Goal: Task Accomplishment & Management: Use online tool/utility

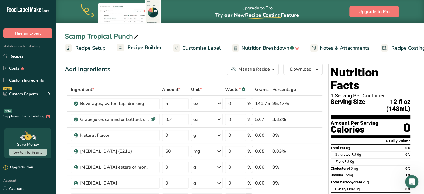
click at [274, 70] on icon "button" at bounding box center [273, 69] width 4 height 7
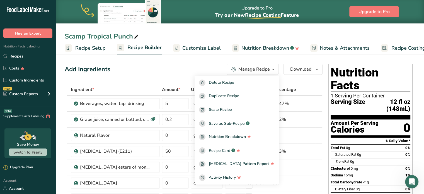
click at [274, 70] on icon "button" at bounding box center [273, 69] width 4 height 7
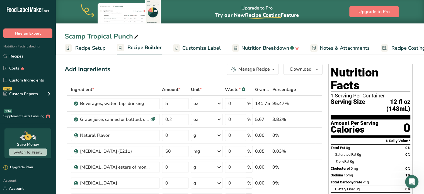
click at [100, 48] on span "Recipe Setup" at bounding box center [90, 48] width 30 height 8
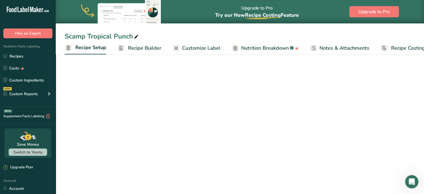
scroll to position [0, 2]
select select "22"
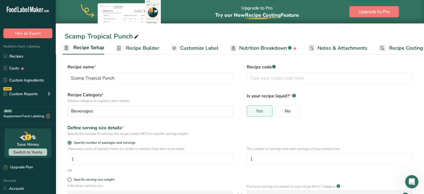
click at [145, 48] on span "Recipe Builder" at bounding box center [142, 48] width 33 height 8
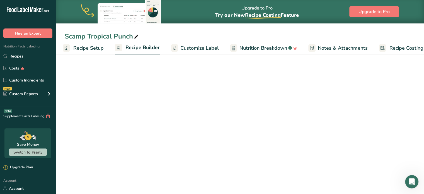
scroll to position [0, 15]
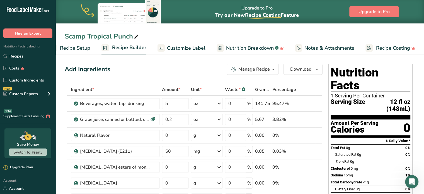
click at [186, 48] on span "Customize Label" at bounding box center [186, 48] width 38 height 8
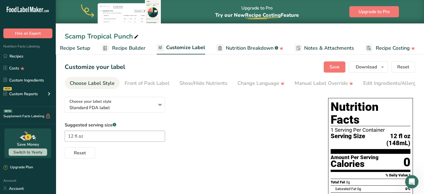
click at [87, 82] on div "Choose Label Style" at bounding box center [92, 83] width 45 height 8
click at [148, 83] on div "Front of Pack Label" at bounding box center [146, 83] width 45 height 8
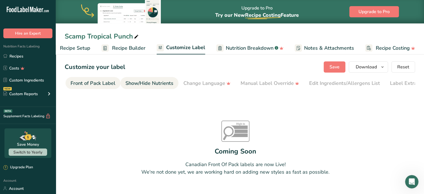
click at [163, 82] on div "Show/Hide Nutrients" at bounding box center [149, 83] width 48 height 8
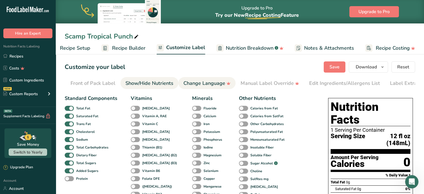
scroll to position [0, 68]
click at [199, 84] on div "Change Language" at bounding box center [192, 83] width 47 height 8
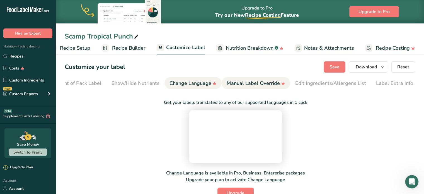
click at [250, 84] on div "Manual Label Override" at bounding box center [255, 83] width 58 height 8
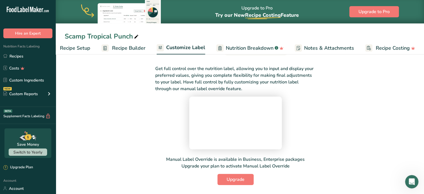
scroll to position [78, 0]
click at [241, 180] on span "Upgrade" at bounding box center [235, 179] width 18 height 7
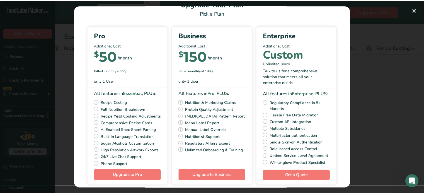
scroll to position [29, 0]
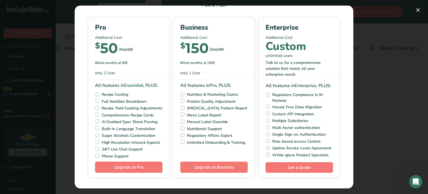
click at [368, 69] on div "Pick Your Pricing Plan Modal" at bounding box center [214, 97] width 428 height 194
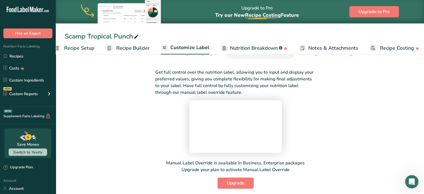
scroll to position [0, 0]
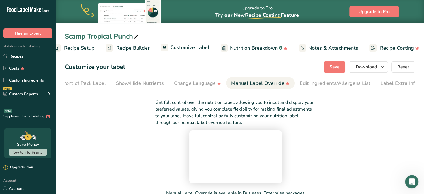
click at [75, 48] on span "Recipe Setup" at bounding box center [79, 48] width 30 height 8
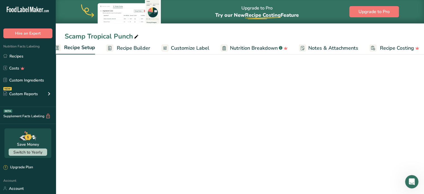
scroll to position [0, 2]
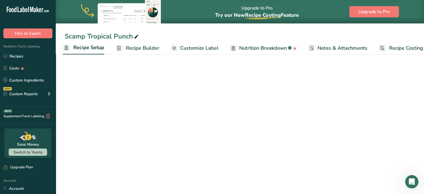
select select "22"
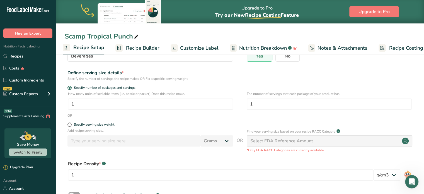
scroll to position [56, 0]
click at [69, 124] on span at bounding box center [69, 123] width 4 height 4
click at [69, 124] on input "Specify serving size weight" at bounding box center [69, 124] width 4 height 4
radio input "true"
radio input "false"
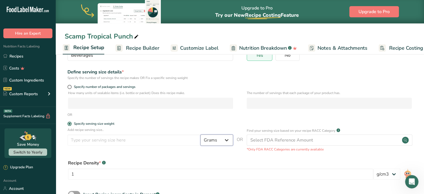
click at [224, 143] on select "Grams kg mg mcg lb oz l mL fl oz tbsp tsp cup qt gallon" at bounding box center [216, 139] width 33 height 11
select select "18"
click at [200, 134] on select "Grams kg mg mcg lb oz l mL fl oz tbsp tsp cup qt gallon" at bounding box center [216, 139] width 33 height 11
click at [154, 136] on input "number" at bounding box center [133, 139] width 133 height 11
type input "2"
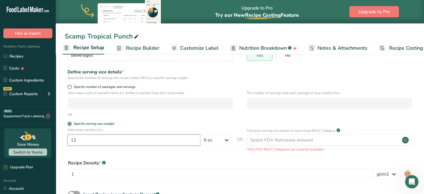
type input "12"
click at [250, 116] on div "OR" at bounding box center [240, 114] width 350 height 5
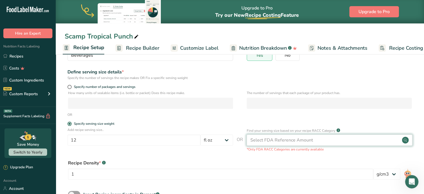
click at [318, 143] on div "Select FDA Reference Amount" at bounding box center [328, 139] width 165 height 11
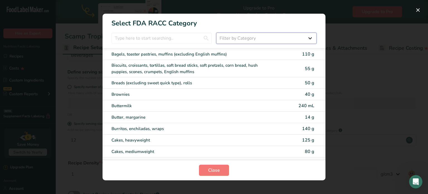
click at [311, 38] on select "Filter by Category All Bakery products Beverages Cereals and other grain produc…" at bounding box center [266, 38] width 100 height 11
drag, startPoint x: 358, startPoint y: 86, endPoint x: 347, endPoint y: 88, distance: 11.8
click at [360, 85] on div "RACC Category Selection Modal" at bounding box center [214, 97] width 428 height 194
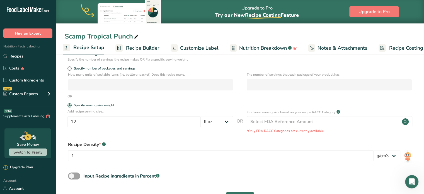
scroll to position [95, 0]
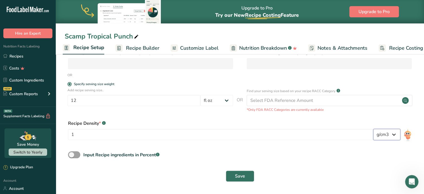
click at [390, 136] on select "lb/ft3 g/cm3" at bounding box center [386, 134] width 27 height 11
click at [246, 174] on button "Save" at bounding box center [240, 175] width 28 height 11
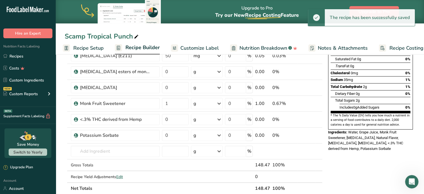
click at [143, 47] on span "Recipe Builder" at bounding box center [142, 48] width 34 height 8
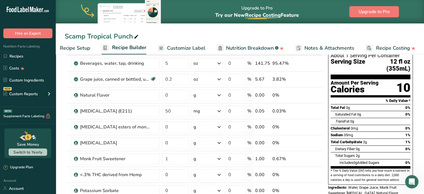
scroll to position [28, 0]
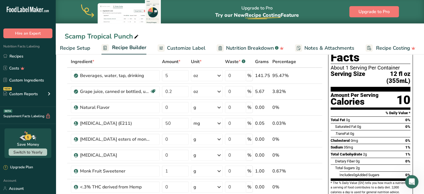
click at [84, 49] on span "Recipe Setup" at bounding box center [75, 48] width 30 height 8
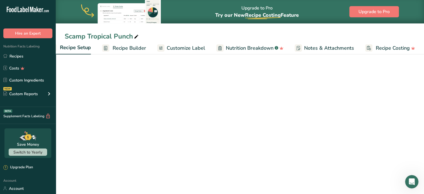
scroll to position [0, 2]
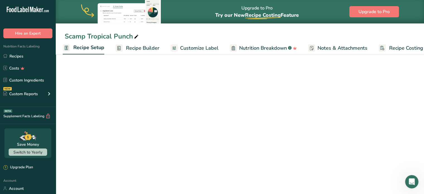
select select "18"
select select "22"
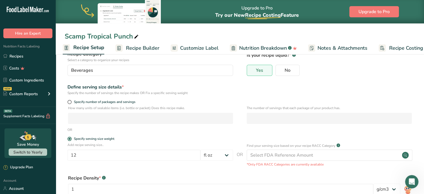
scroll to position [28, 0]
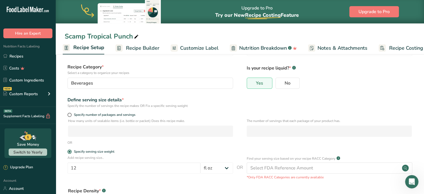
click at [154, 48] on span "Recipe Builder" at bounding box center [142, 48] width 33 height 8
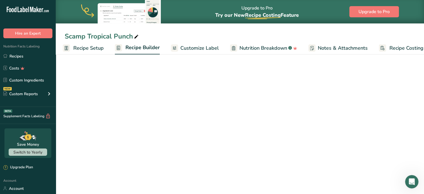
scroll to position [0, 15]
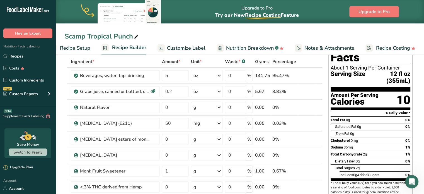
click at [191, 47] on span "Customize Label" at bounding box center [186, 48] width 38 height 8
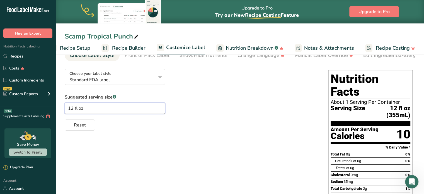
click at [79, 109] on input "12 fl oz" at bounding box center [115, 107] width 100 height 11
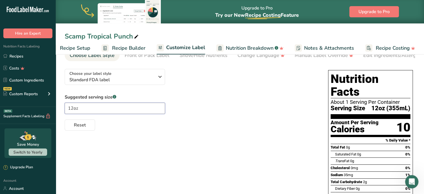
click at [78, 109] on input "12oz" at bounding box center [115, 107] width 100 height 11
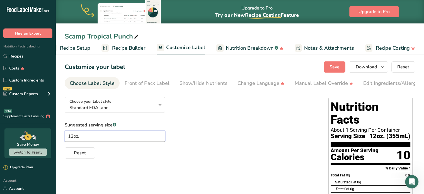
type input "12oz."
click at [128, 54] on link "Recipe Builder" at bounding box center [123, 48] width 44 height 13
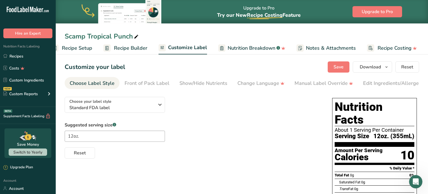
scroll to position [0, 11]
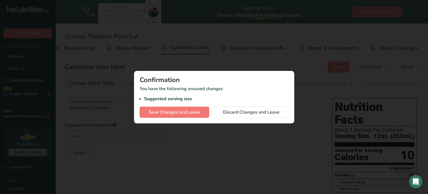
click at [128, 49] on div at bounding box center [214, 97] width 428 height 194
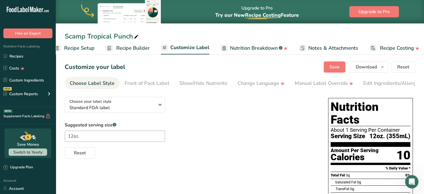
click at [86, 46] on span "Recipe Setup" at bounding box center [79, 48] width 30 height 8
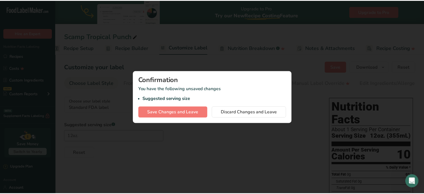
scroll to position [0, 2]
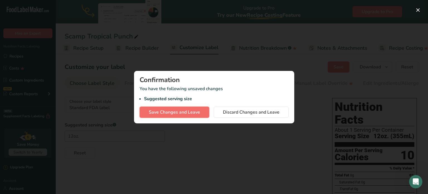
click at [192, 112] on span "Save Changes and Leave" at bounding box center [174, 112] width 51 height 7
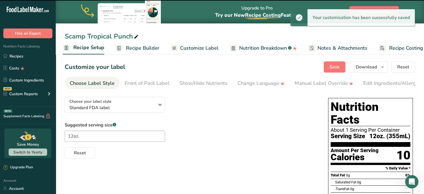
select select "18"
select select "22"
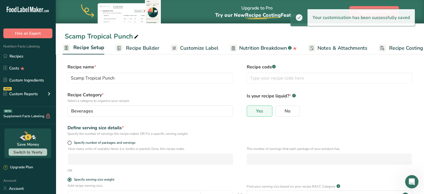
click at [140, 48] on span "Recipe Builder" at bounding box center [142, 48] width 33 height 8
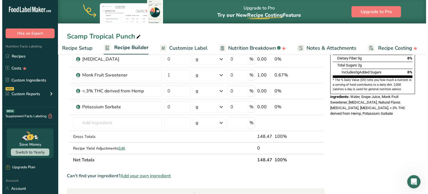
scroll to position [111, 0]
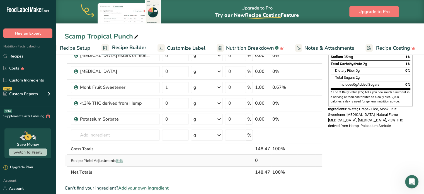
click at [123, 158] on span "Edit" at bounding box center [119, 160] width 7 height 5
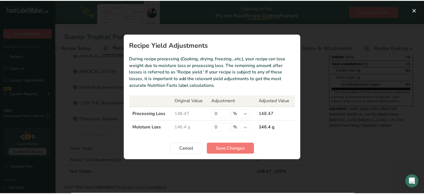
scroll to position [0, 11]
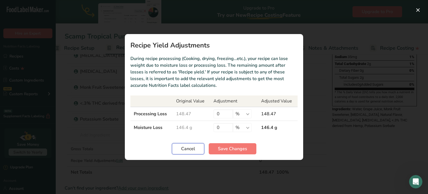
click at [191, 147] on span "Cancel" at bounding box center [188, 148] width 14 height 7
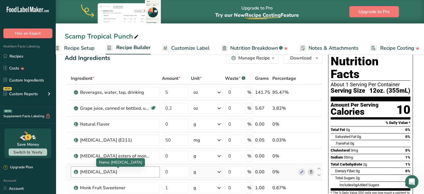
scroll to position [0, 0]
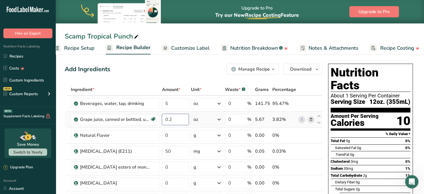
click at [176, 120] on input "0.2" at bounding box center [175, 119] width 27 height 11
click at [194, 73] on div "Add Ingredients Manage Recipe Delete Recipe Duplicate Recipe Scale Recipe Save …" at bounding box center [194, 69] width 258 height 11
click at [180, 119] on input "0.4" at bounding box center [175, 119] width 27 height 11
type input "0.5"
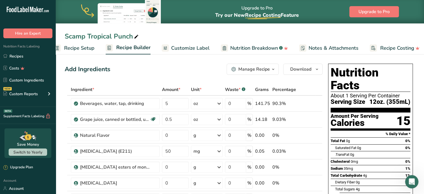
click at [191, 72] on div "Add Ingredients Manage Recipe Delete Recipe Duplicate Recipe Scale Recipe Save …" at bounding box center [194, 69] width 258 height 11
click at [189, 50] on span "Customize Label" at bounding box center [190, 48] width 38 height 8
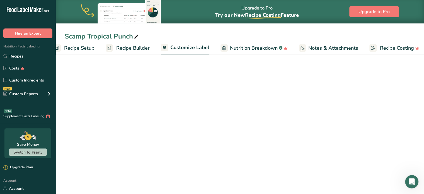
scroll to position [0, 15]
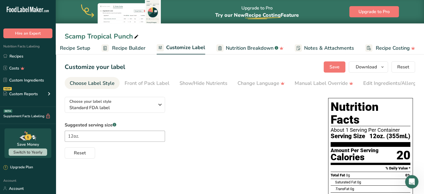
click at [241, 50] on span "Nutrition Breakdown" at bounding box center [250, 48] width 48 height 8
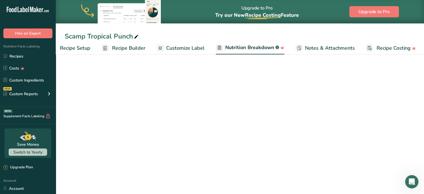
scroll to position [0, 16]
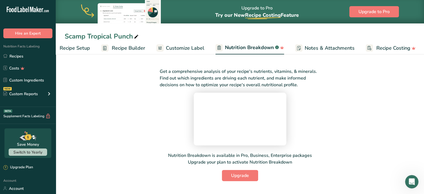
click at [314, 49] on span "Notes & Attachments" at bounding box center [329, 48] width 50 height 8
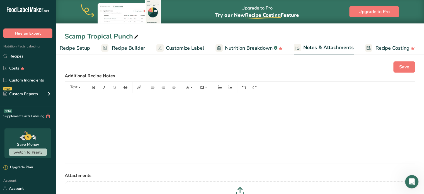
click at [197, 51] on span "Customize Label" at bounding box center [185, 48] width 38 height 8
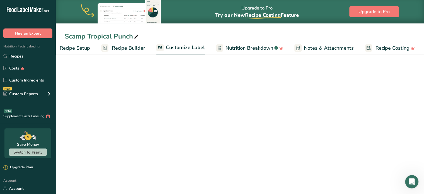
scroll to position [0, 15]
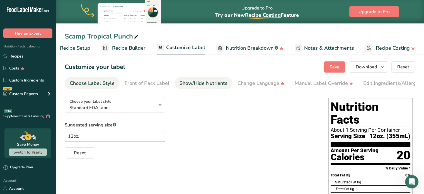
click at [208, 81] on div "Show/Hide Nutrients" at bounding box center [203, 83] width 48 height 8
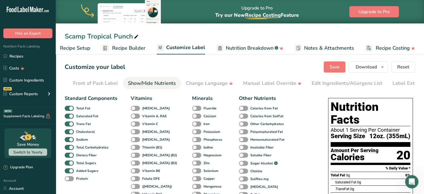
scroll to position [0, 68]
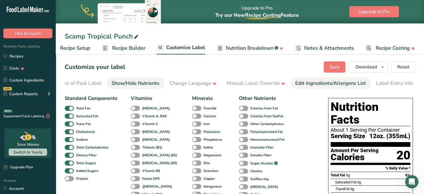
click at [329, 84] on div "Edit Ingredients/Allergens List" at bounding box center [330, 83] width 71 height 8
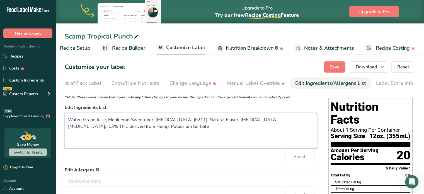
click at [202, 121] on textarea "Water, Grape Juice, Monk Fruit Sweetener, Sodium Benzoate (E211), Natural Flavo…" at bounding box center [191, 131] width 252 height 36
click at [204, 120] on textarea "Water, Grape Juice, Monk Fruit Sweetener, Sodium Benzoate (E211), Natural Flavo…" at bounding box center [191, 131] width 252 height 36
click at [203, 120] on textarea "Water, Grape Juice, Monk Fruit Sweetener, Sodium Benzoate (E211), Natural Flavo…" at bounding box center [191, 131] width 252 height 36
type textarea "Water, Grape Juice, Monk Fruit Sweetener, Sodium Benzoate, Natural Flavor, Citr…"
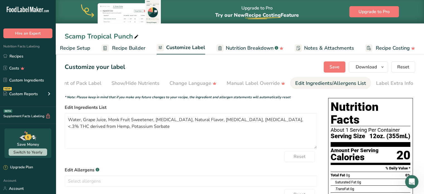
click at [289, 97] on div "* Note: Please keep in mind that if you make any future changes to your recipe,…" at bounding box center [191, 96] width 252 height 5
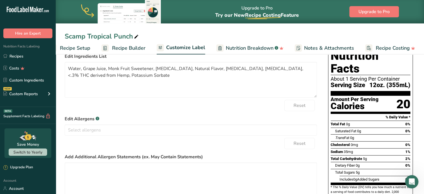
scroll to position [0, 0]
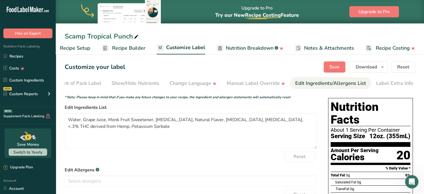
drag, startPoint x: 280, startPoint y: 110, endPoint x: 299, endPoint y: 102, distance: 20.4
click at [280, 110] on label "Edit Ingredients List" at bounding box center [191, 107] width 252 height 7
click at [340, 67] on button "Save" at bounding box center [334, 66] width 22 height 11
click at [256, 80] on div "Manual Label Override" at bounding box center [255, 83] width 58 height 8
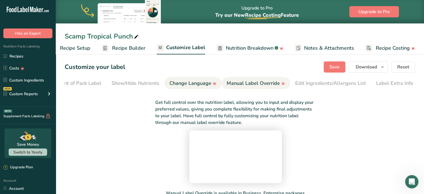
click at [181, 82] on div "Change Language" at bounding box center [192, 83] width 47 height 8
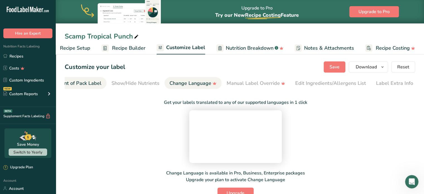
click at [98, 87] on div "Front of Pack Label" at bounding box center [79, 83] width 45 height 8
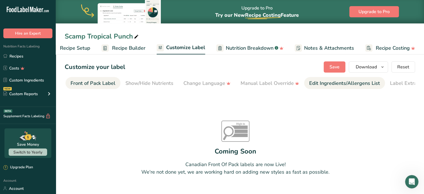
click at [316, 82] on div "Edit Ingredients/Allergens List" at bounding box center [344, 83] width 71 height 8
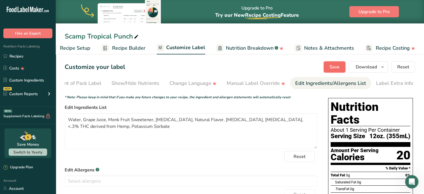
click at [338, 69] on span "Save" at bounding box center [334, 67] width 10 height 7
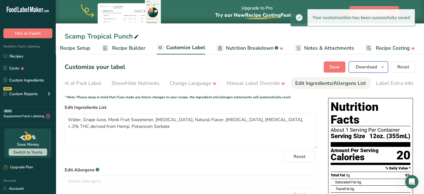
click at [371, 68] on span "Download" at bounding box center [365, 67] width 21 height 7
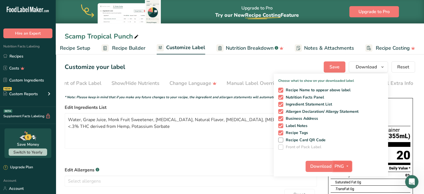
click at [343, 165] on span "PNG" at bounding box center [338, 166] width 9 height 7
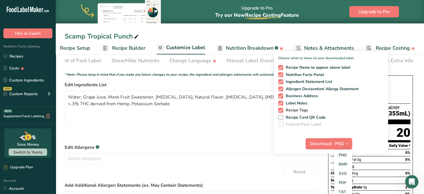
scroll to position [56, 0]
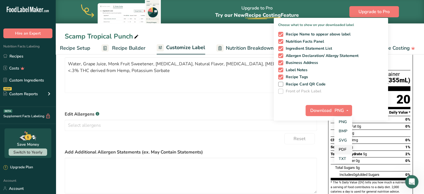
click at [340, 147] on link "PDF" at bounding box center [343, 149] width 18 height 9
click at [321, 110] on span "Download" at bounding box center [320, 110] width 21 height 7
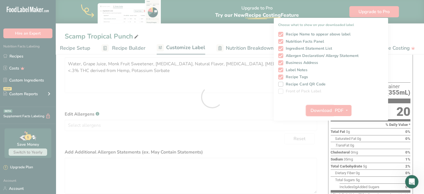
scroll to position [0, 0]
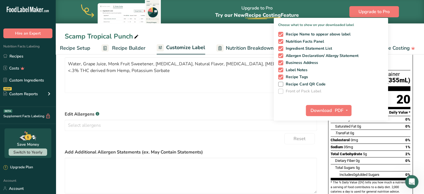
click at [78, 51] on span "Recipe Setup" at bounding box center [75, 48] width 30 height 8
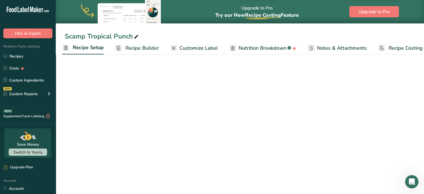
scroll to position [0, 2]
select select "18"
select select "22"
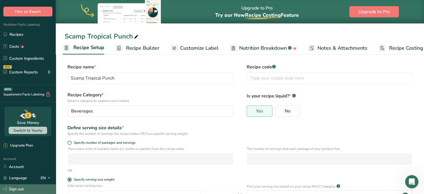
scroll to position [58, 0]
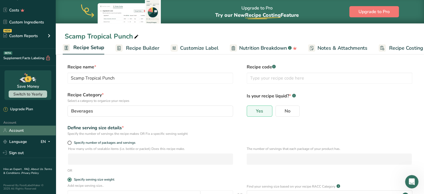
click at [22, 131] on link "Account" at bounding box center [28, 130] width 56 height 10
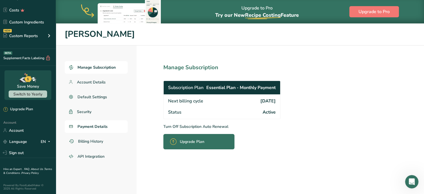
click at [99, 128] on span "Payment Details" at bounding box center [92, 126] width 30 height 6
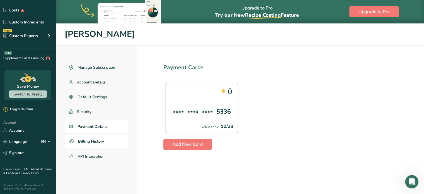
click at [86, 141] on span "Billing History" at bounding box center [91, 141] width 26 height 6
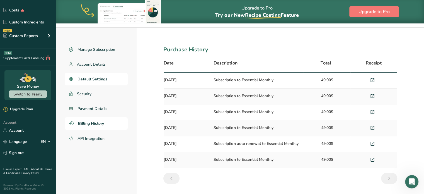
scroll to position [23, 0]
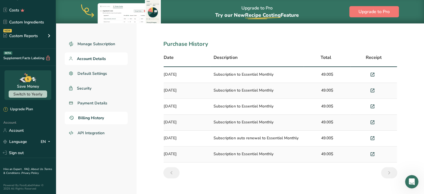
click at [98, 56] on span "Account Details" at bounding box center [91, 59] width 29 height 6
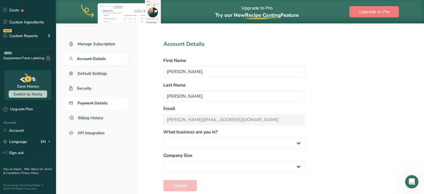
select select "2"
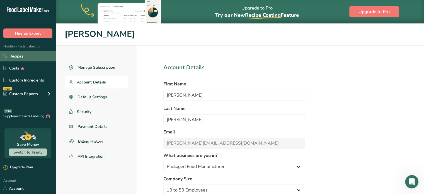
click at [25, 61] on link "Recipes" at bounding box center [28, 56] width 56 height 11
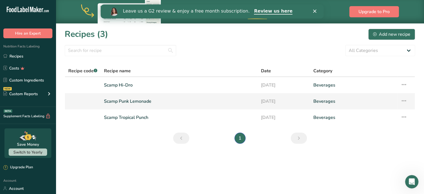
click at [131, 102] on link "Scamp Punk Lemonade" at bounding box center [179, 101] width 150 height 12
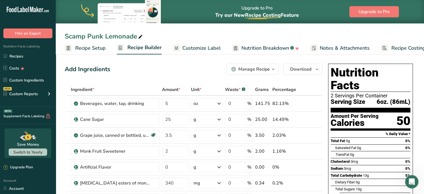
click at [86, 44] on span "Recipe Setup" at bounding box center [90, 48] width 30 height 8
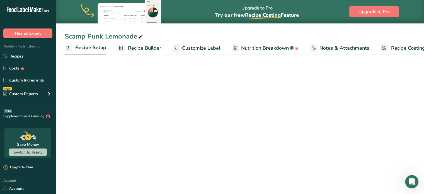
scroll to position [0, 2]
select select "22"
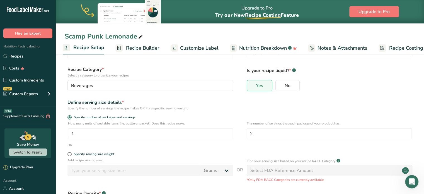
scroll to position [84, 0]
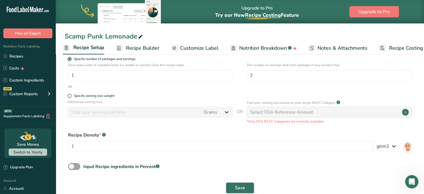
click at [69, 99] on p "Add recipe serving size.." at bounding box center [149, 101] width 165 height 5
click at [70, 97] on span at bounding box center [69, 96] width 4 height 4
click at [70, 97] on input "Specify serving size weight" at bounding box center [69, 96] width 4 height 4
radio input "true"
radio input "false"
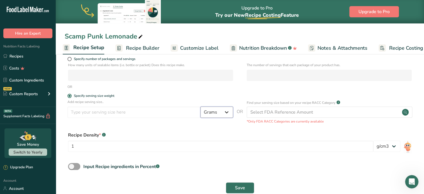
click at [219, 113] on select "Grams kg mg mcg lb oz l mL fl oz tbsp tsp cup qt gallon" at bounding box center [216, 111] width 33 height 11
select select "18"
click at [200, 106] on select "Grams kg mg mcg lb oz l mL fl oz tbsp tsp cup qt gallon" at bounding box center [216, 111] width 33 height 11
click at [123, 109] on input "number" at bounding box center [133, 111] width 133 height 11
type input "12"
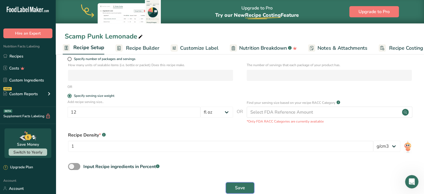
click at [240, 185] on span "Save" at bounding box center [240, 187] width 10 height 7
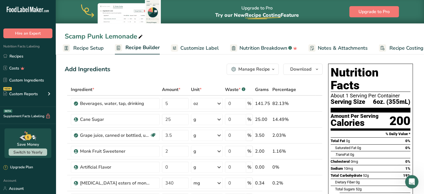
click at [190, 43] on link "Customize Label" at bounding box center [195, 48] width 48 height 13
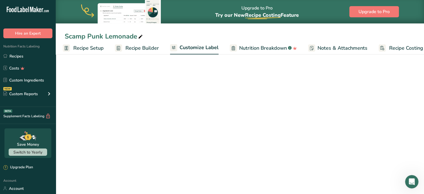
scroll to position [0, 15]
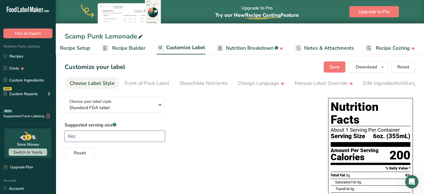
click at [70, 138] on input "6oz." at bounding box center [115, 135] width 100 height 11
type input "12oz."
click at [76, 155] on span "Reset" at bounding box center [80, 152] width 12 height 7
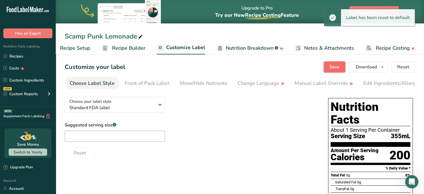
click at [329, 66] on button "Save" at bounding box center [334, 66] width 22 height 11
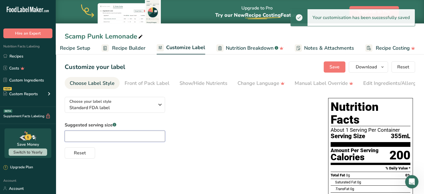
click at [94, 137] on input "text" at bounding box center [115, 135] width 100 height 11
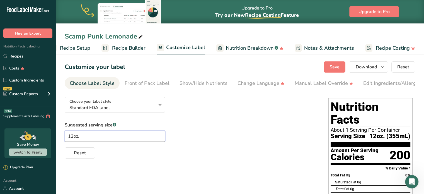
type input "12oz."
drag, startPoint x: 295, startPoint y: 119, endPoint x: 335, endPoint y: 72, distance: 61.8
click at [295, 118] on div "Choose your label style Standard FDA label USA (FDA) Standard FDA label Tabular…" at bounding box center [191, 125] width 252 height 66
click at [334, 65] on span "Save" at bounding box center [334, 67] width 10 height 7
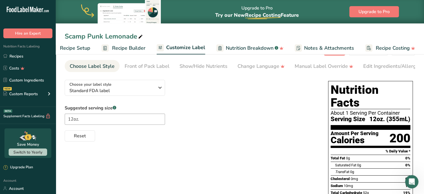
scroll to position [0, 0]
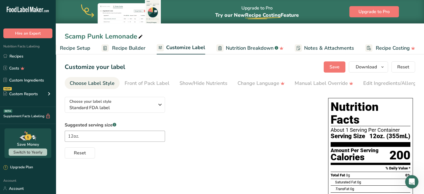
click at [73, 49] on span "Recipe Setup" at bounding box center [75, 48] width 30 height 8
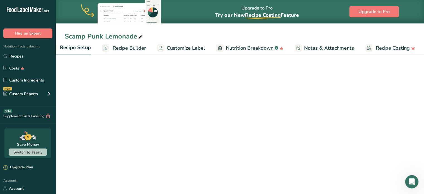
scroll to position [0, 2]
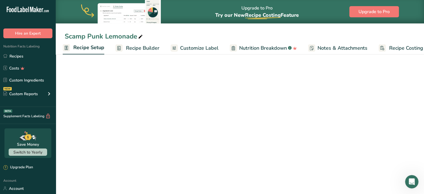
select select "18"
select select "22"
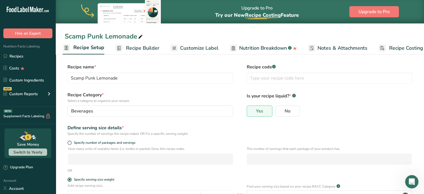
click at [141, 44] on link "Recipe Builder" at bounding box center [137, 48] width 44 height 13
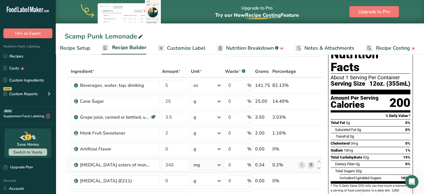
scroll to position [28, 0]
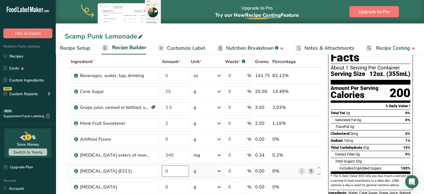
click at [175, 170] on input "0" at bounding box center [175, 170] width 27 height 11
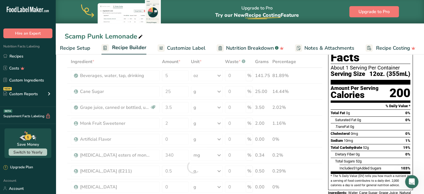
click at [326, 170] on div "Nutrition Facts About 1 Serving Per Container Serving Size 12oz. (355mL) Amount…" at bounding box center [370, 126] width 89 height 186
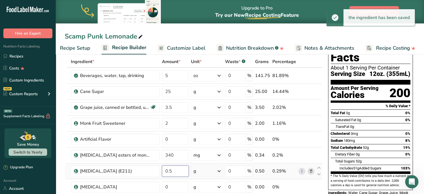
click at [172, 168] on input "0.5" at bounding box center [175, 170] width 27 height 11
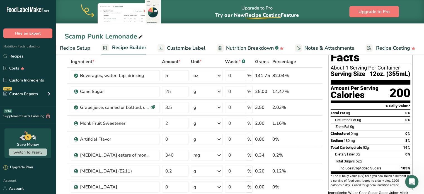
click at [328, 122] on div "Nutrition Facts About 1 Serving Per Container Serving Size 12oz. (355mL) Amount…" at bounding box center [370, 126] width 89 height 186
click at [175, 170] on input "0.2" at bounding box center [175, 170] width 27 height 11
click at [217, 172] on div "Ingredient * Amount * Unit * Waste * .a-a{fill:#347362;}.b-a{fill:#fff;} Grams …" at bounding box center [194, 166] width 258 height 221
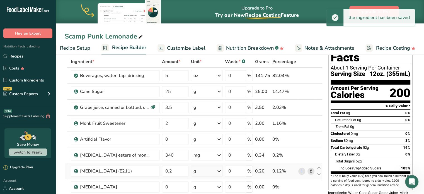
click at [218, 169] on icon at bounding box center [219, 171] width 7 height 10
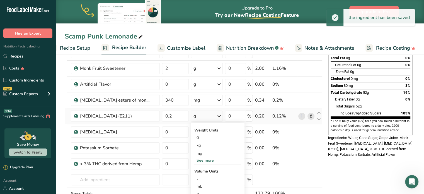
scroll to position [84, 0]
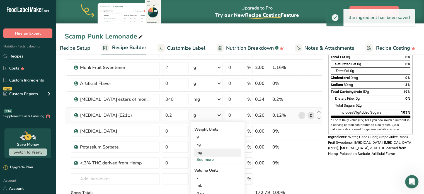
click at [204, 149] on div "mg" at bounding box center [217, 152] width 47 height 8
click at [173, 112] on input "0.2" at bounding box center [175, 114] width 27 height 11
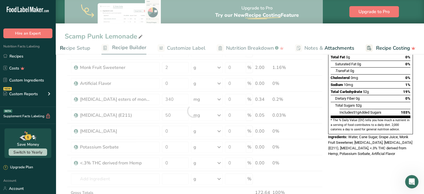
click at [336, 157] on div "Nutrition Facts About 1 Serving Per Container Serving Size 12oz. (355mL) Amount…" at bounding box center [370, 194] width 89 height 432
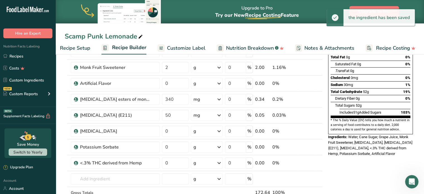
scroll to position [56, 0]
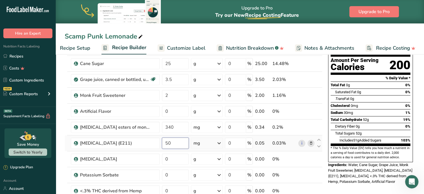
click at [179, 144] on input "50" at bounding box center [175, 142] width 27 height 11
type input "5"
click at [170, 143] on input "45" at bounding box center [175, 142] width 27 height 11
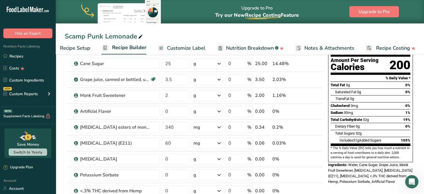
click at [175, 143] on input "60" at bounding box center [175, 142] width 27 height 11
type input "7"
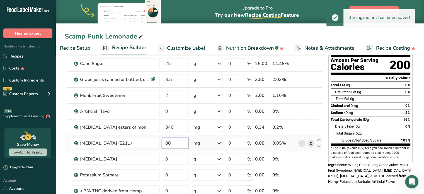
click at [175, 139] on input "80" at bounding box center [175, 142] width 27 height 11
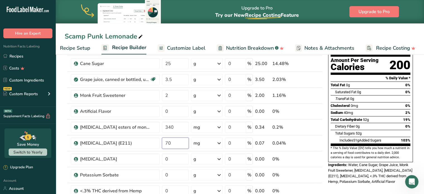
type input "70"
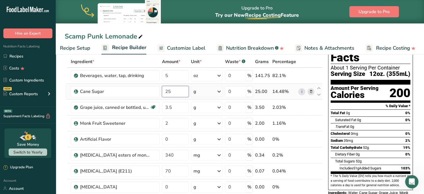
click at [180, 88] on input "25" at bounding box center [175, 91] width 27 height 11
type input "12"
click at [357, 137] on div "Sodium 35mg 2%" at bounding box center [370, 140] width 80 height 7
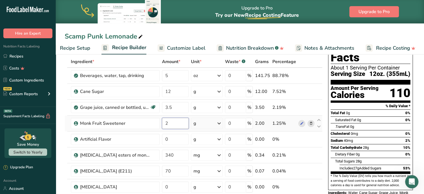
click at [179, 123] on input "2" at bounding box center [175, 123] width 27 height 11
click at [182, 168] on div "Ingredient * Amount * Unit * Waste * .a-a{fill:#347362;}.b-a{fill:#fff;} Grams …" at bounding box center [194, 166] width 258 height 221
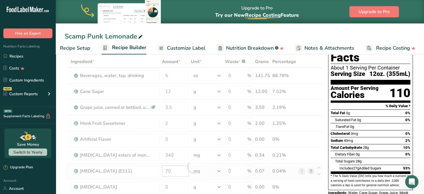
click at [182, 168] on div at bounding box center [194, 166] width 258 height 221
click at [177, 169] on input "70" at bounding box center [175, 170] width 27 height 11
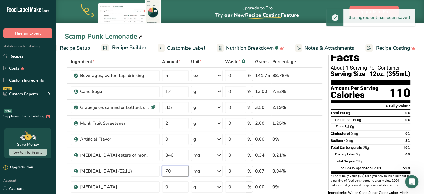
click at [177, 169] on input "70" at bounding box center [175, 170] width 27 height 11
type input "60"
click at [336, 152] on span "Dietary Fiber" at bounding box center [345, 154] width 20 height 4
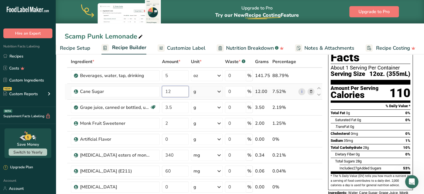
click at [174, 89] on input "12" at bounding box center [175, 91] width 27 height 11
click at [330, 138] on span "Sodium" at bounding box center [336, 140] width 12 height 4
click at [176, 91] on input "11" at bounding box center [175, 91] width 27 height 11
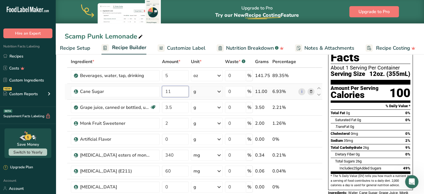
click at [176, 91] on input "11" at bounding box center [175, 91] width 27 height 11
type input "10"
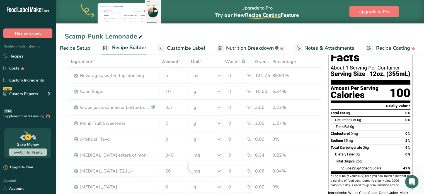
click at [335, 174] on section "* The % Daily Value (DV) tells you how much a nutrient in a serving of food con…" at bounding box center [370, 181] width 80 height 14
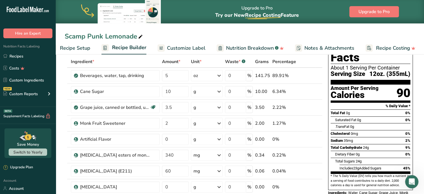
click at [195, 48] on span "Customize Label" at bounding box center [186, 48] width 38 height 8
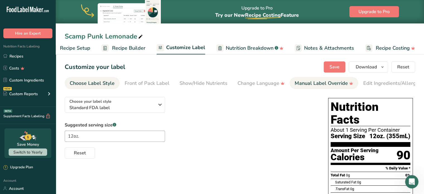
click at [305, 86] on div "Manual Label Override" at bounding box center [323, 83] width 58 height 8
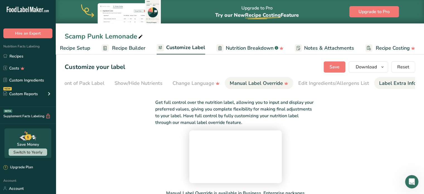
scroll to position [0, 68]
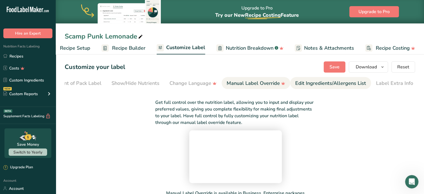
click at [350, 84] on div "Edit Ingredients/Allergens List" at bounding box center [330, 83] width 71 height 8
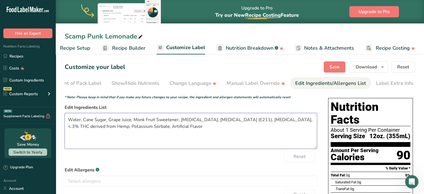
drag, startPoint x: 250, startPoint y: 121, endPoint x: 234, endPoint y: 121, distance: 16.2
click at [234, 121] on textarea "Water, Cane Sugar, Grape Juice, Monk Fruit Sweetener, Citric Acid, Sodium Benzo…" at bounding box center [191, 131] width 252 height 36
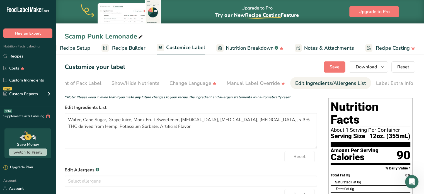
click at [258, 162] on div "Reset" at bounding box center [191, 156] width 252 height 11
drag, startPoint x: 150, startPoint y: 127, endPoint x: 133, endPoint y: 128, distance: 16.8
click at [133, 128] on textarea "Water, Cane Sugar, Grape Juice, Monk Fruit Sweetener, Citric Acid, Sodium Benzo…" at bounding box center [191, 131] width 252 height 36
click at [277, 173] on label "Edit Allergens .a-a{fill:#347362;}.b-a{fill:#fff;}" at bounding box center [191, 169] width 252 height 7
click at [338, 67] on span "Save" at bounding box center [334, 67] width 10 height 7
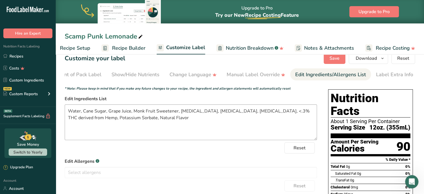
scroll to position [0, 0]
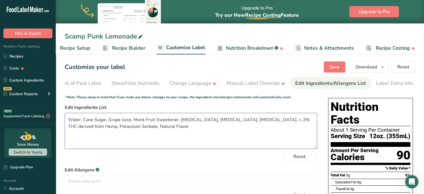
drag, startPoint x: 163, startPoint y: 128, endPoint x: 132, endPoint y: 128, distance: 30.4
click at [132, 128] on textarea "Water, Cane Sugar, Grape Juice, Monk Fruit Sweetener, Citric Acid, Sodium Benzo…" at bounding box center [191, 131] width 252 height 36
click at [131, 121] on textarea "Water, Cane Sugar, Grape Juice, Monk Fruit Sweetener, Citric Acid, Sodium Benzo…" at bounding box center [191, 131] width 252 height 36
paste textarea "Natural Flavor"
click at [132, 120] on textarea "Water, Cane Sugar, Grape Juice,Natural Flavor Monk Fruit Sweetener, Citric Acid…" at bounding box center [191, 131] width 252 height 36
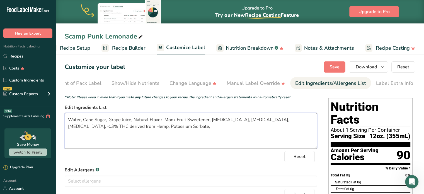
click at [163, 120] on textarea "Water, Cane Sugar, Grape Juice, Natural Flavor Monk Fruit Sweetener, Citric Aci…" at bounding box center [191, 131] width 252 height 36
click at [160, 127] on textarea "Water, Cane Sugar, Grape Juice, Natural Flavor, Monk Fruit Sweetener, Citric Ac…" at bounding box center [191, 131] width 252 height 36
type textarea "Water, Cane Sugar, Grape Juice, Natural Flavor, Monk Fruit Sweetener, [MEDICAL_…"
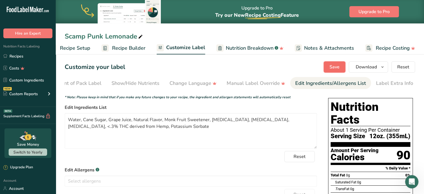
click at [334, 65] on span "Save" at bounding box center [334, 67] width 10 height 7
click at [23, 59] on link "Recipes" at bounding box center [28, 56] width 56 height 11
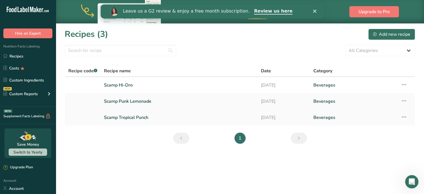
click at [138, 118] on link "Scamp Tropical Punch" at bounding box center [179, 117] width 150 height 12
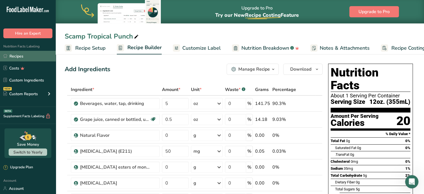
click at [23, 56] on link "Recipes" at bounding box center [28, 56] width 56 height 11
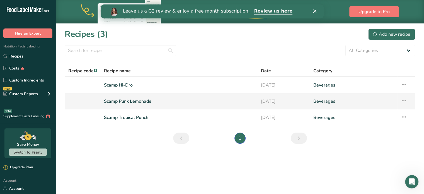
click at [138, 103] on link "Scamp Punk Lemonade" at bounding box center [179, 101] width 150 height 12
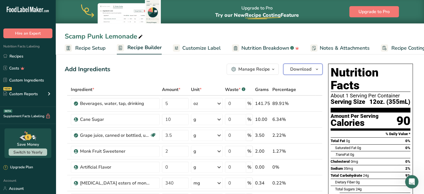
click at [311, 69] on button "Download" at bounding box center [302, 69] width 39 height 11
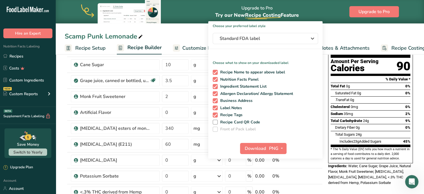
scroll to position [56, 0]
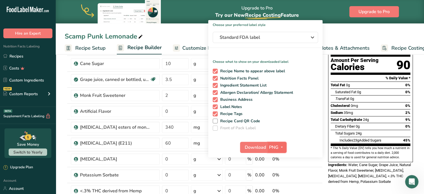
click at [276, 149] on span "PNG" at bounding box center [273, 147] width 9 height 7
click at [280, 184] on link "PDF" at bounding box center [277, 185] width 18 height 9
click at [258, 148] on span "Download" at bounding box center [255, 147] width 21 height 7
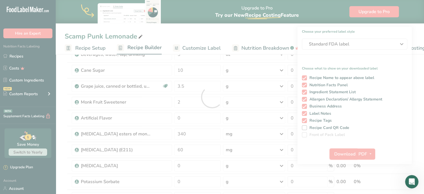
scroll to position [0, 0]
